Goal: Complete application form: Complete application form

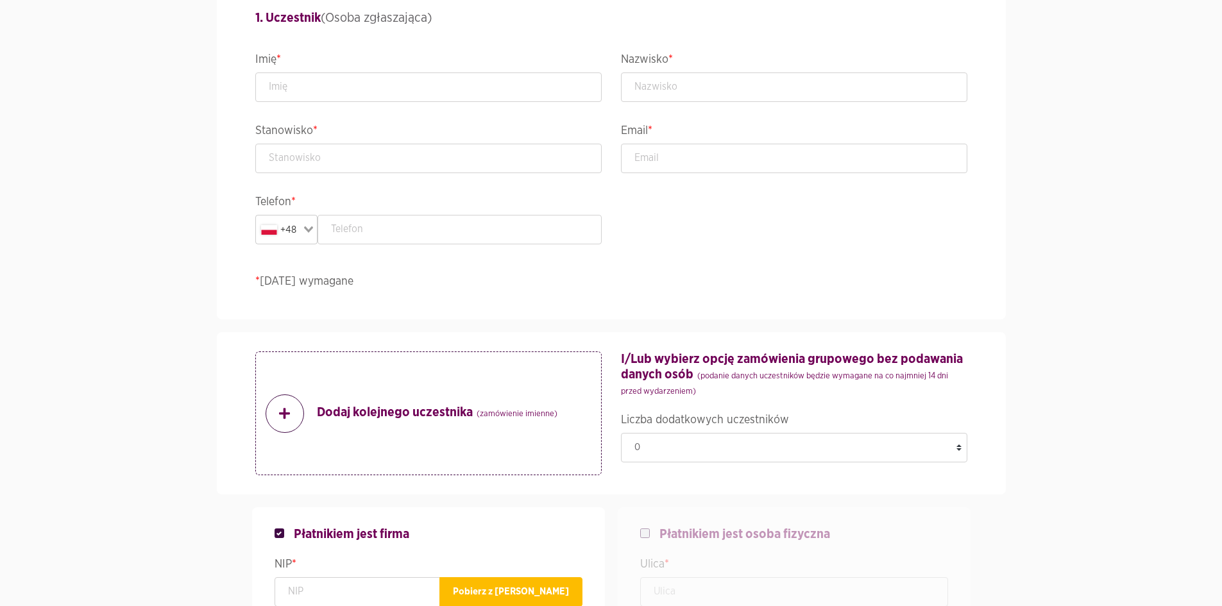
scroll to position [1165, 0]
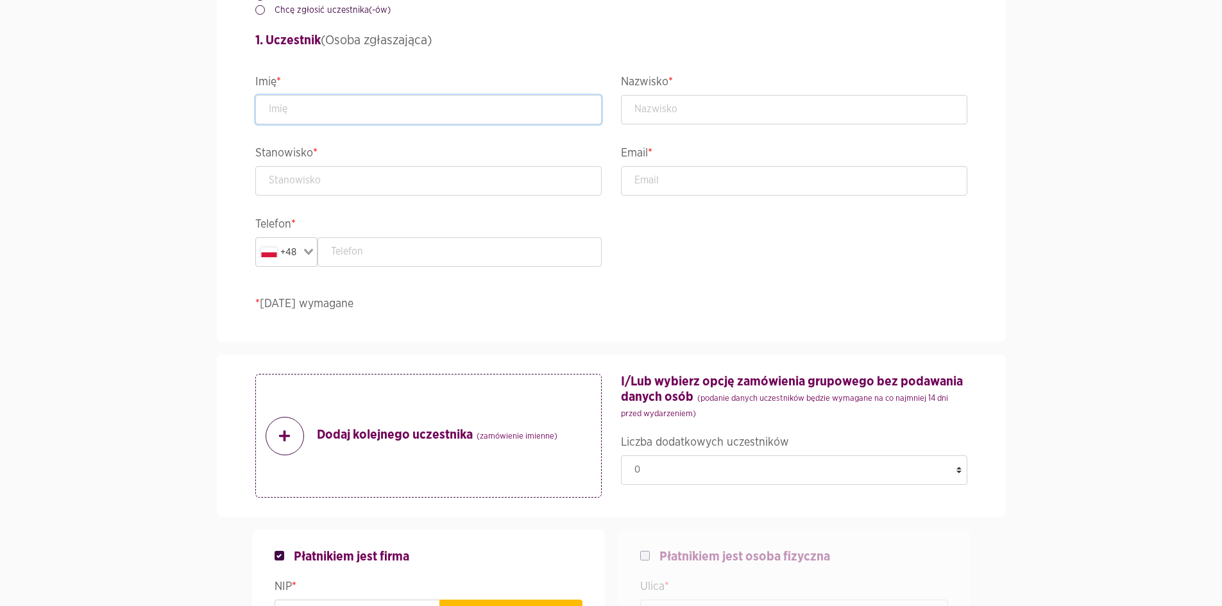
click at [438, 103] on input "text" at bounding box center [428, 110] width 346 height 30
type input "test"
click at [727, 121] on input "text" at bounding box center [794, 110] width 346 height 30
type input "test"
click at [395, 202] on div "Stanowisko *" at bounding box center [429, 179] width 366 height 71
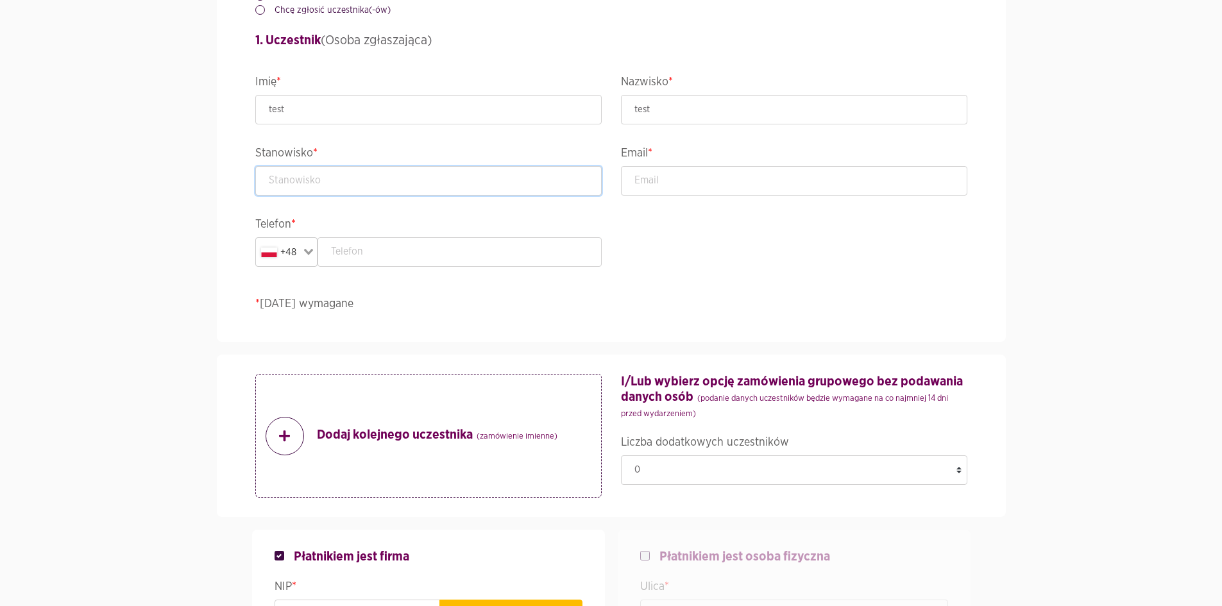
click at [396, 194] on input "text" at bounding box center [428, 181] width 346 height 30
type input "tester"
click at [713, 176] on input "email" at bounding box center [794, 181] width 346 height 30
type input "s"
type input "[EMAIL_ADDRESS][PERSON_NAME][DOMAIN_NAME]"
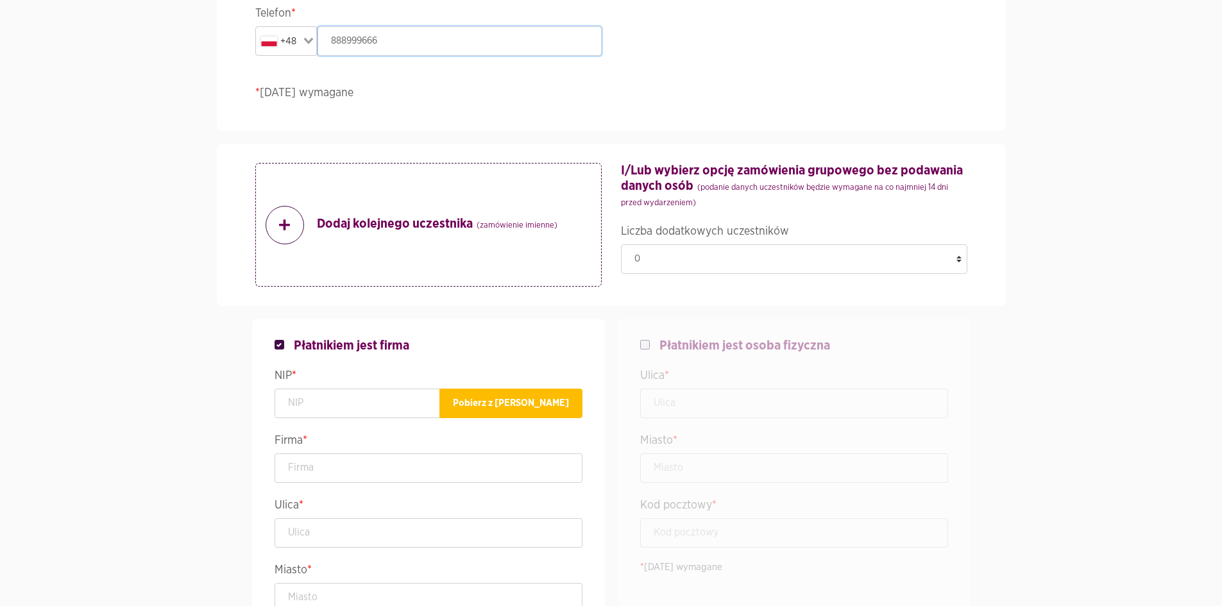
scroll to position [1485, 0]
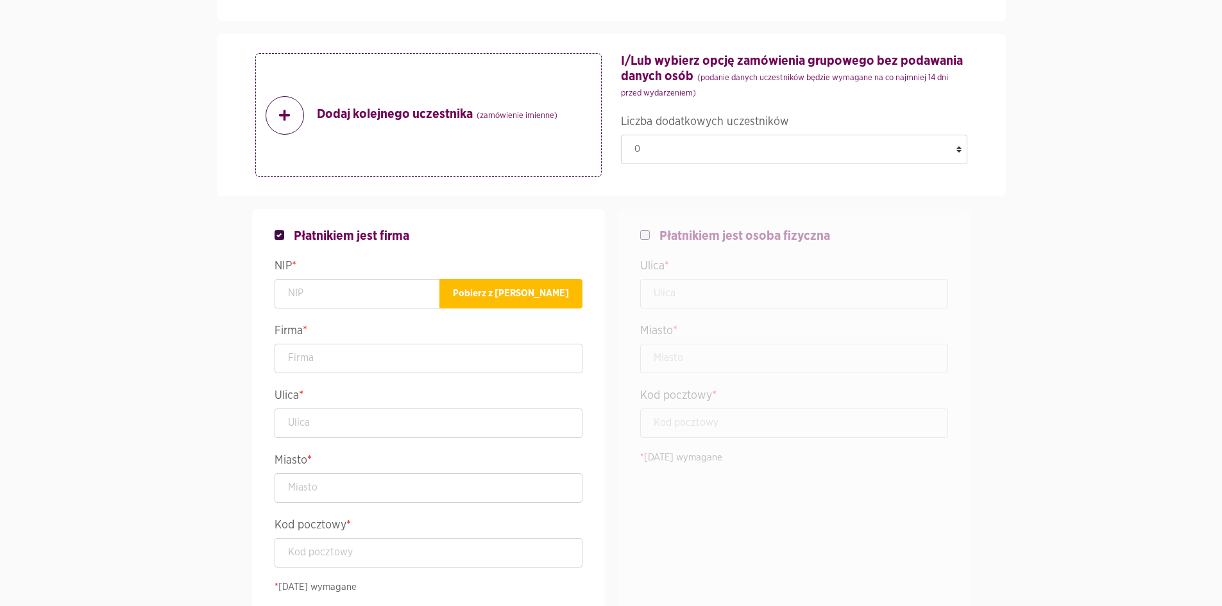
type input "888999666"
click at [685, 240] on span "Płatnikiem jest osoba fizyczna" at bounding box center [745, 235] width 171 height 15
checkbox input "false"
checkbox input "true"
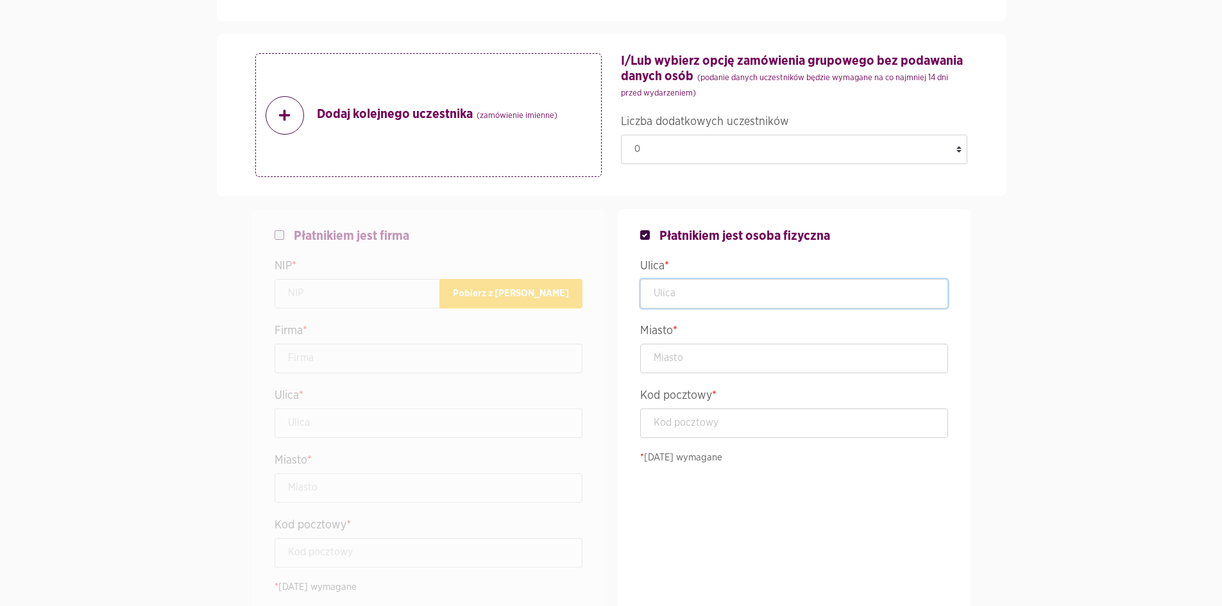
click at [685, 287] on input "text" at bounding box center [794, 294] width 308 height 30
type input "Lęborska 3B"
type input "[GEOGRAPHIC_DATA]"
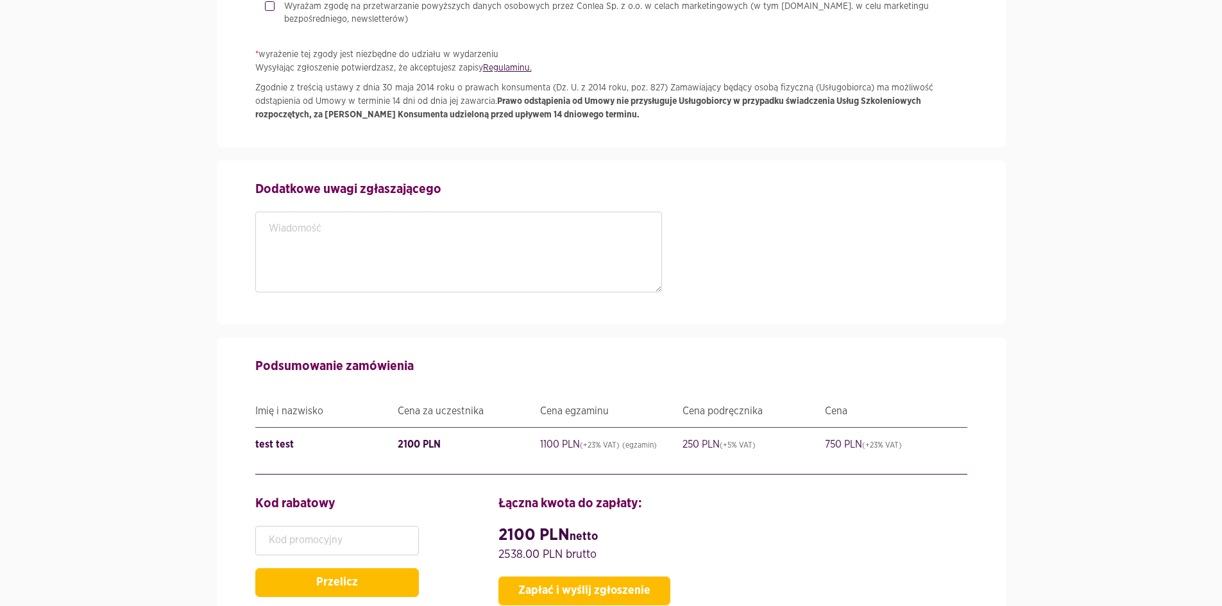
scroll to position [2255, 0]
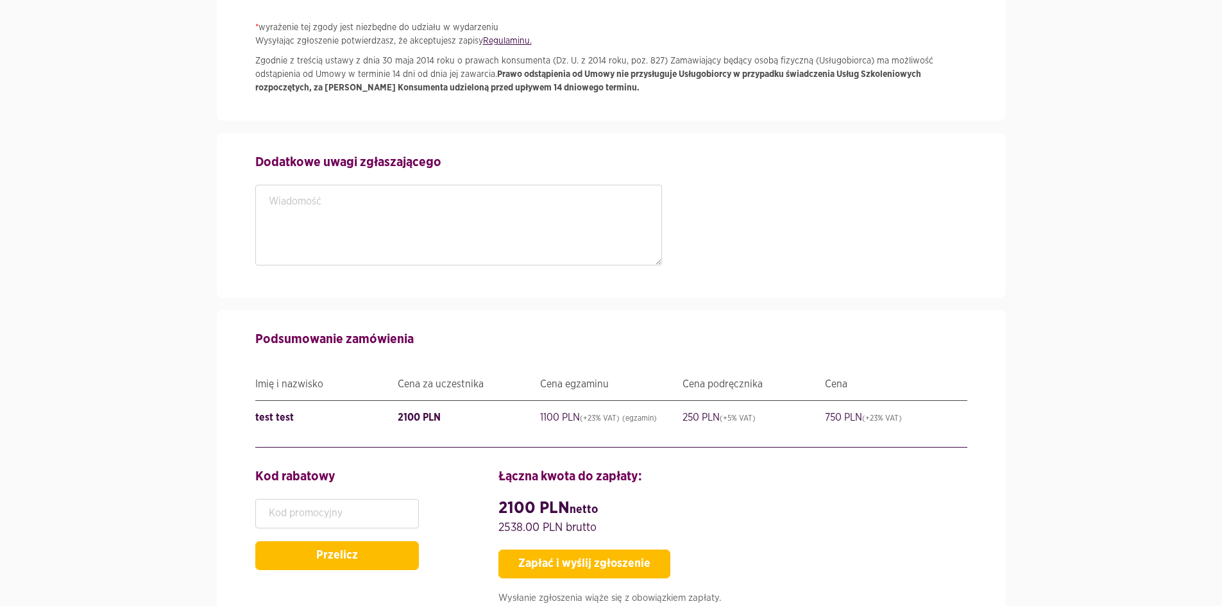
type input "80-298"
click at [391, 214] on textarea at bounding box center [458, 225] width 407 height 81
type textarea "dd"
click at [559, 558] on button "Zapłać i wyślij zgłoszenie" at bounding box center [585, 564] width 172 height 29
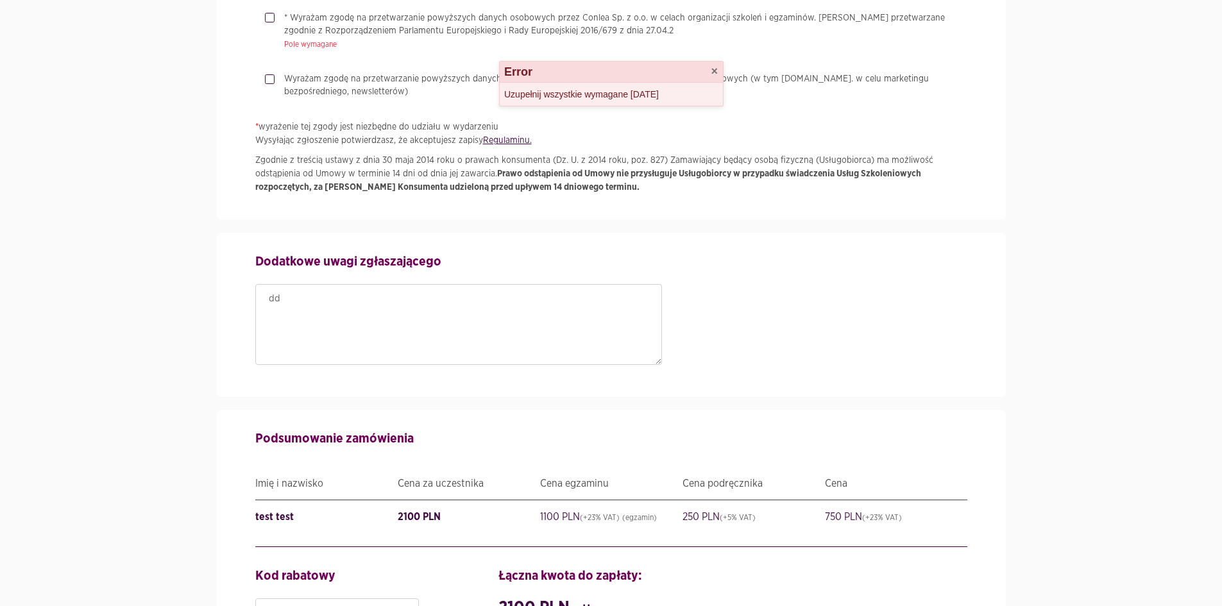
scroll to position [2063, 0]
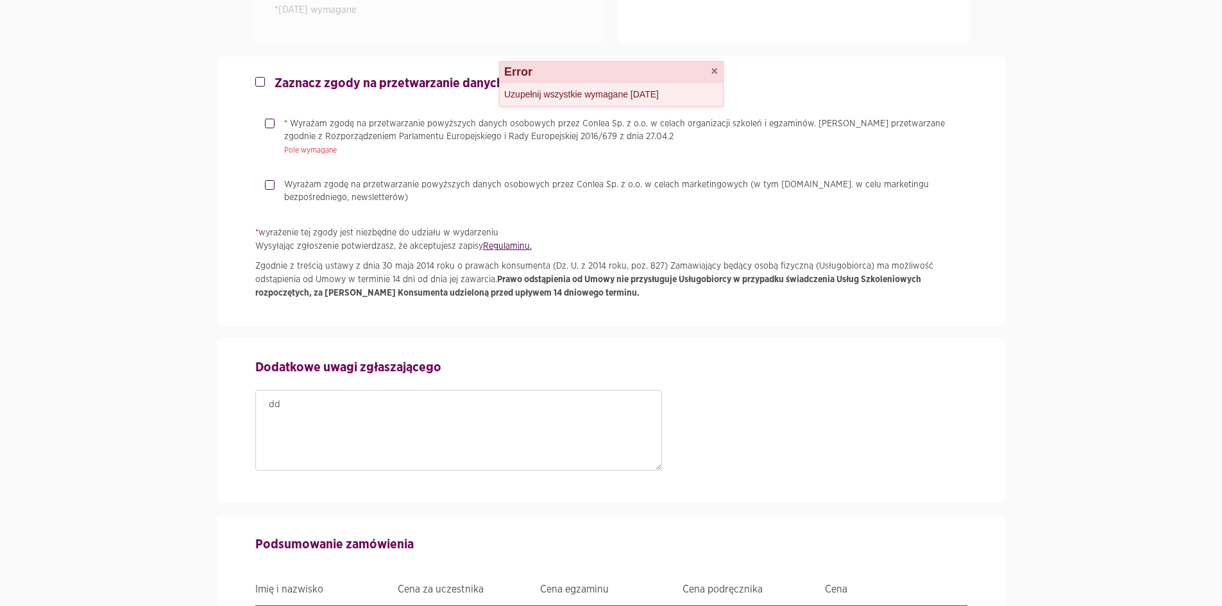
drag, startPoint x: 379, startPoint y: 137, endPoint x: 386, endPoint y: 162, distance: 25.8
click at [379, 137] on p "* Wyrażam zgodę na przetwarzanie powyższych danych osobowych przez Conlea Sp. z…" at bounding box center [625, 130] width 683 height 26
click at [271, 126] on input "* Wyrażam zgodę na przetwarzanie powyższych danych osobowych przez Conlea Sp. z…" at bounding box center [268, 121] width 6 height 8
checkbox input "true"
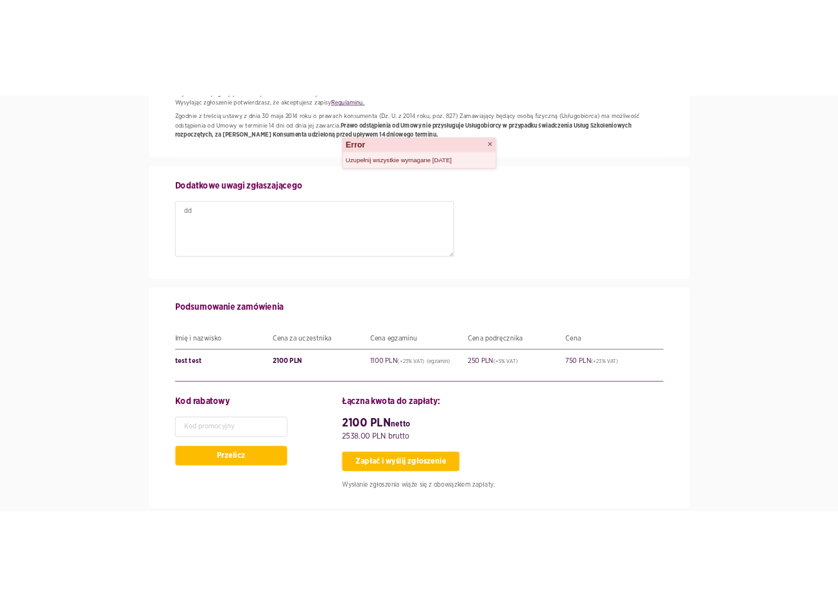
scroll to position [2384, 0]
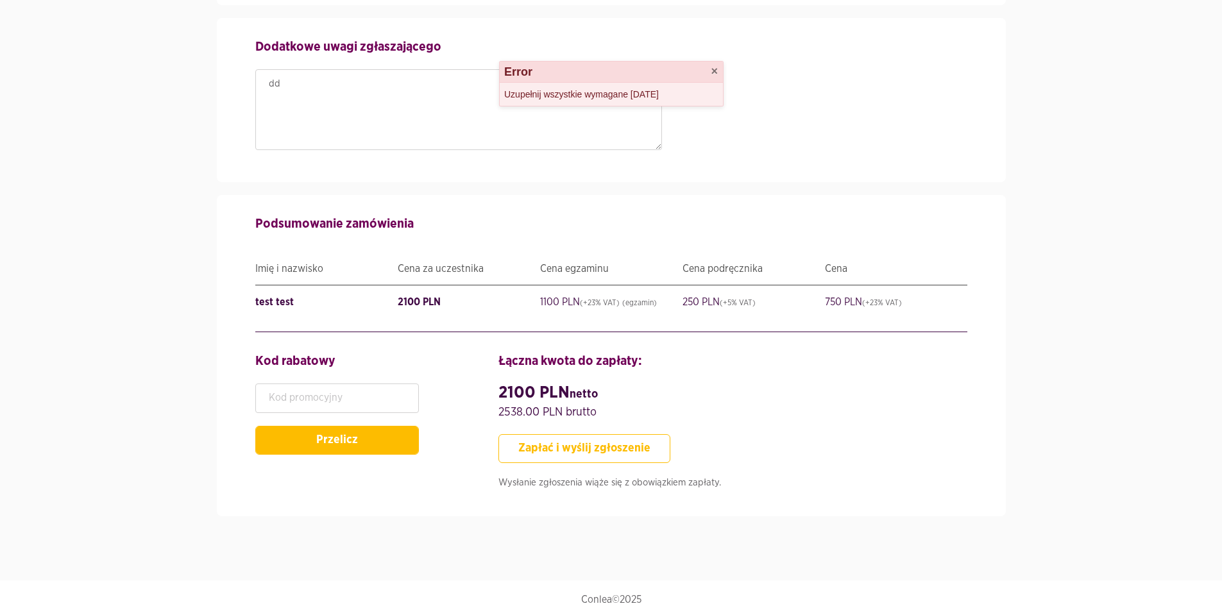
click at [619, 440] on button "Zapłać i wyślij zgłoszenie" at bounding box center [585, 448] width 172 height 29
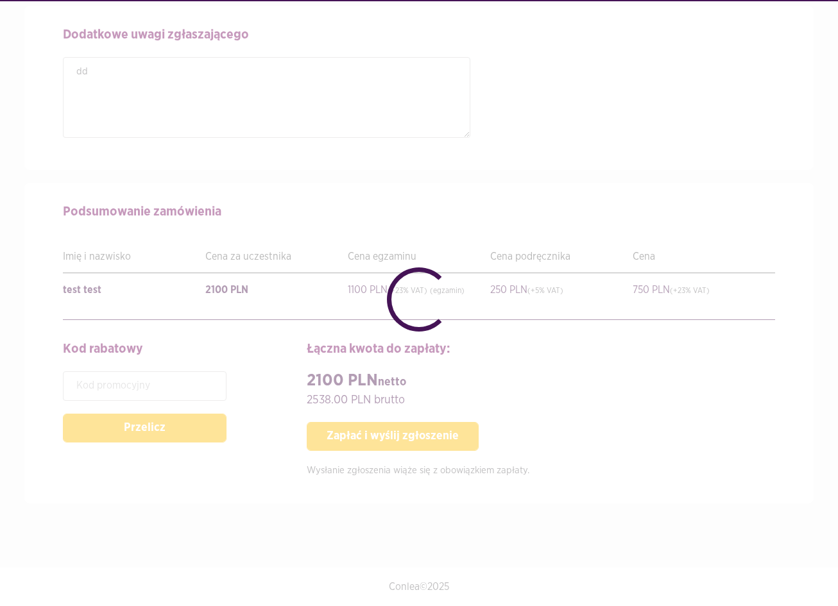
checkbox input "false"
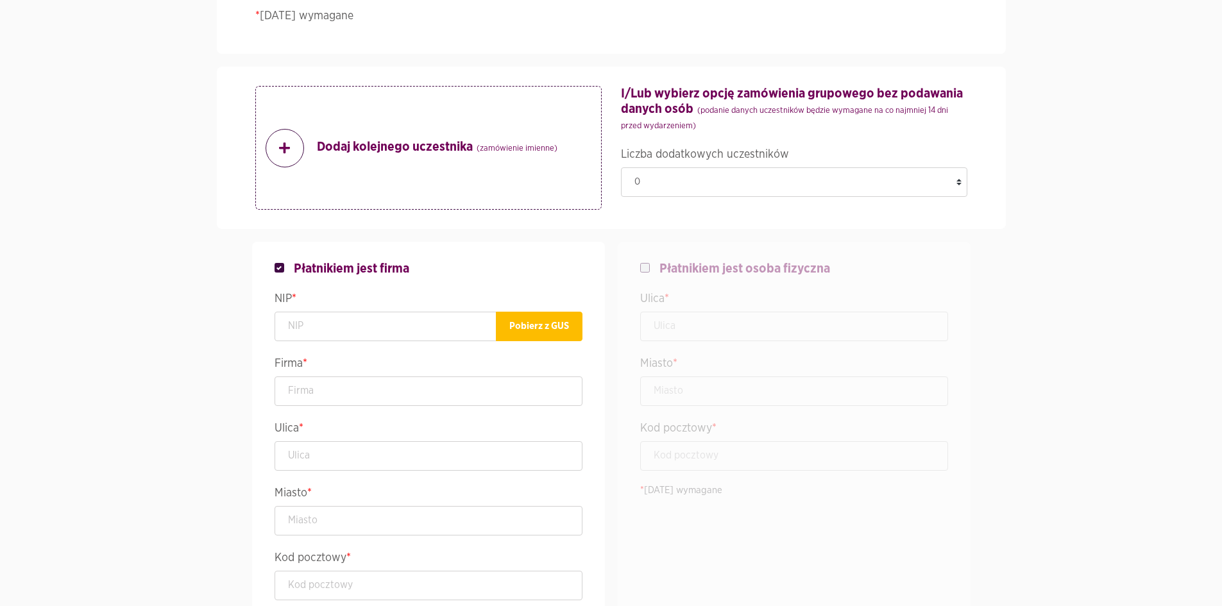
scroll to position [1540, 0]
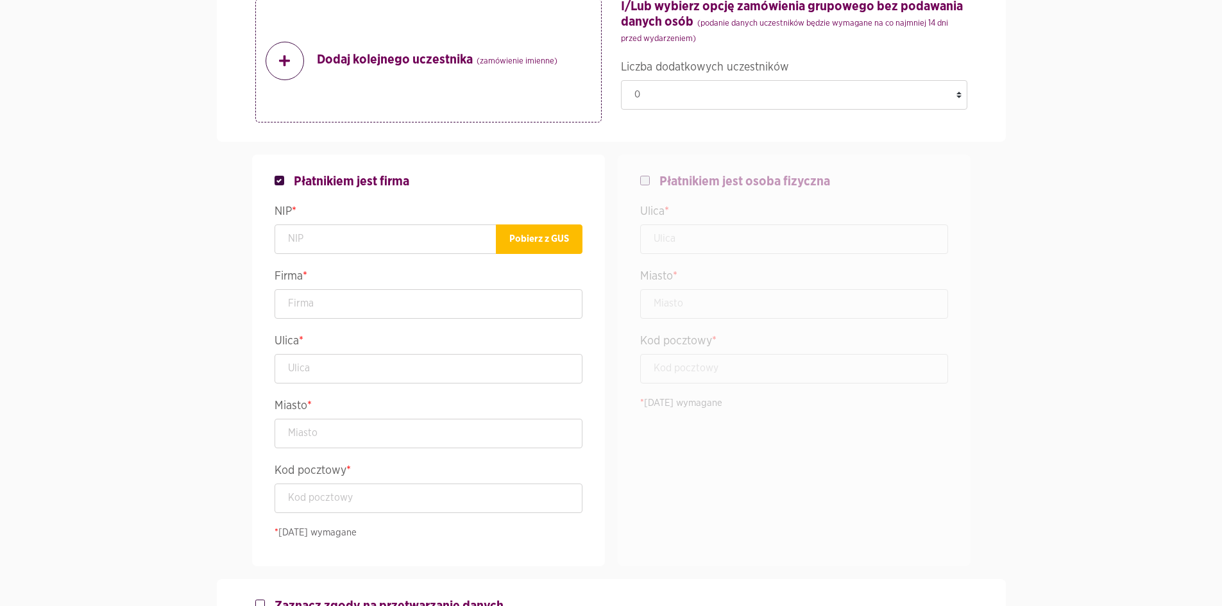
click at [377, 85] on div "Dodaj kolejnego uczestnika (zamówienie imienne)" at bounding box center [428, 61] width 346 height 124
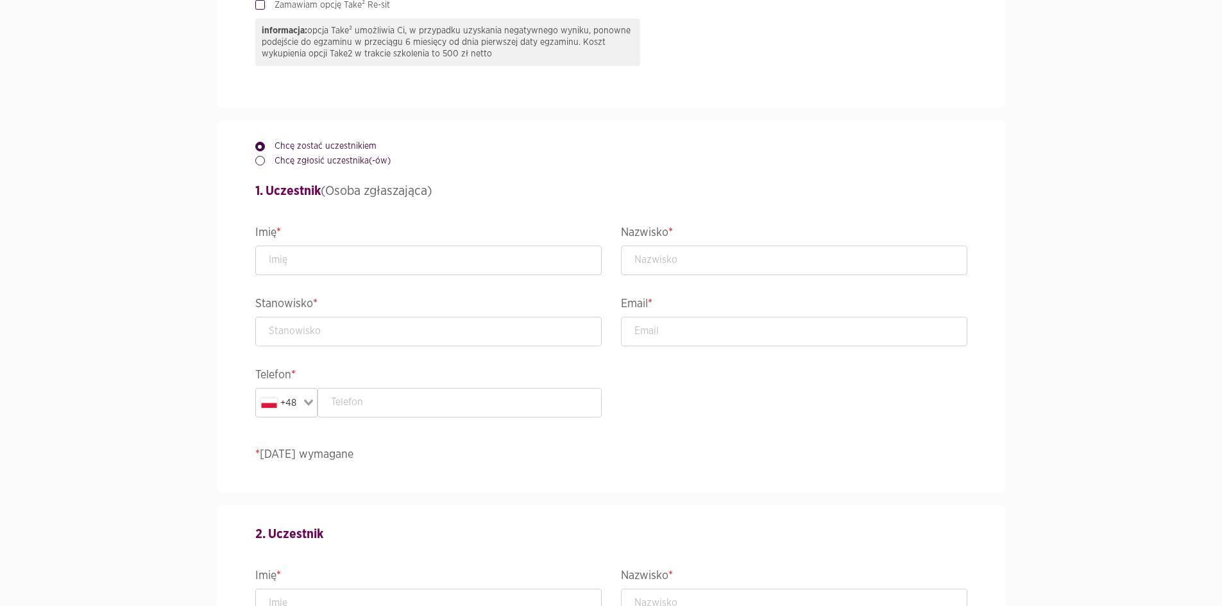
scroll to position [839, 0]
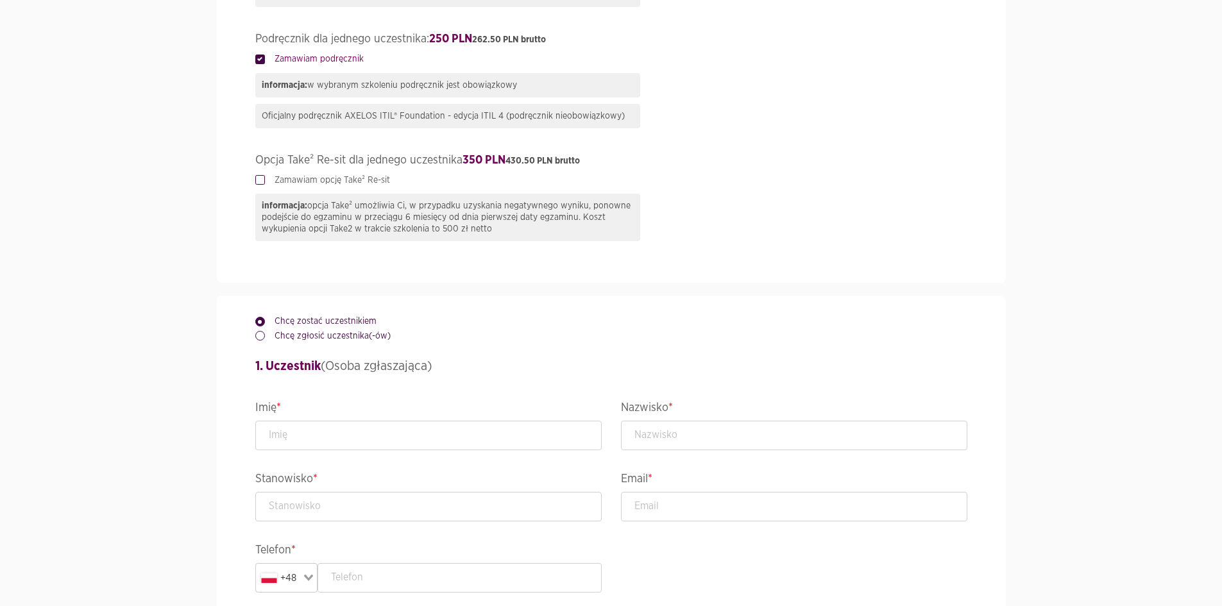
click at [317, 339] on label "Chcę zgłosić uczestnika(-ów)" at bounding box center [328, 336] width 126 height 13
click at [262, 338] on input "Chcę zgłosić uczestnika(-ów)" at bounding box center [258, 334] width 6 height 8
radio input "true"
click at [315, 325] on label "Chcę zostać uczestnikiem" at bounding box center [321, 321] width 112 height 13
click at [262, 323] on input "Chcę zostać uczestnikiem" at bounding box center [258, 319] width 6 height 8
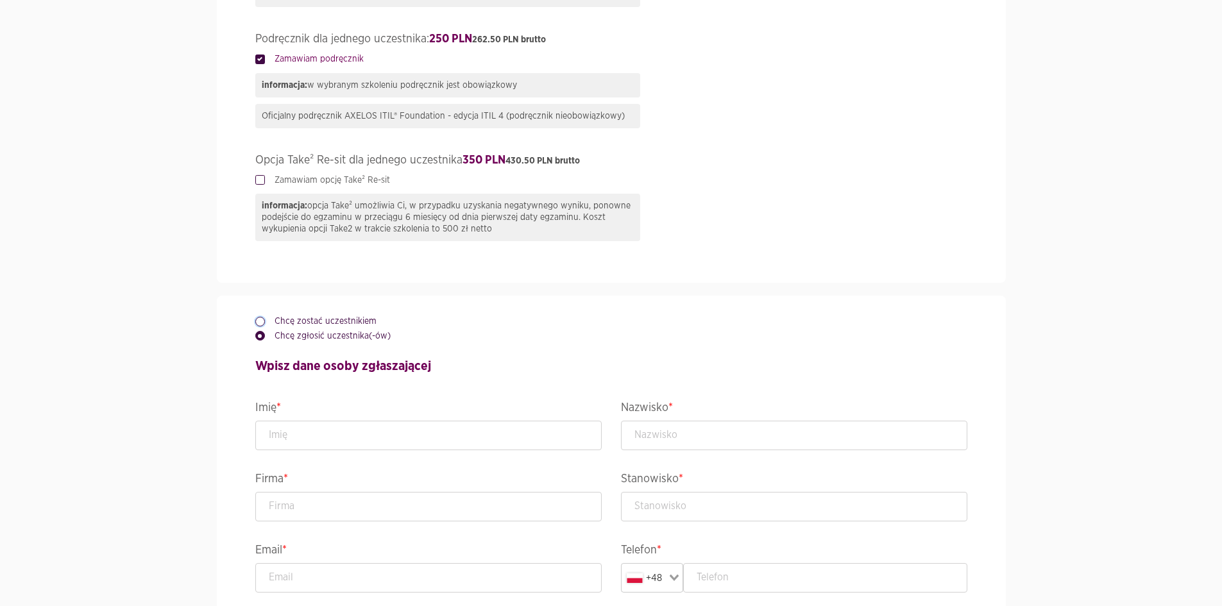
radio input "true"
radio input "false"
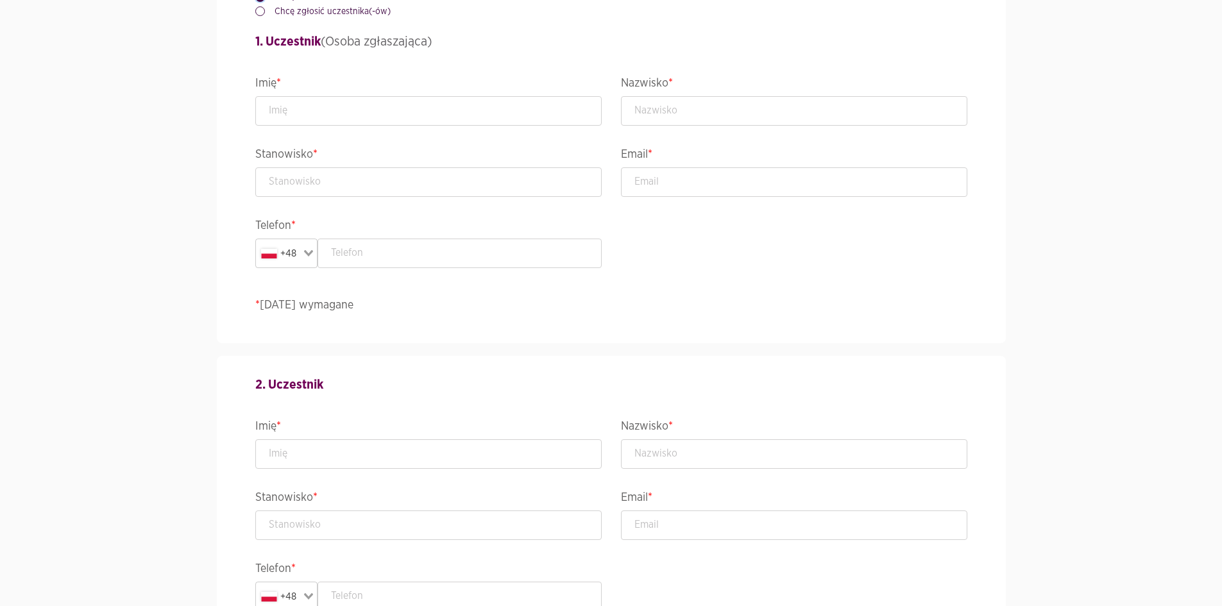
scroll to position [1159, 0]
